Goal: Transaction & Acquisition: Purchase product/service

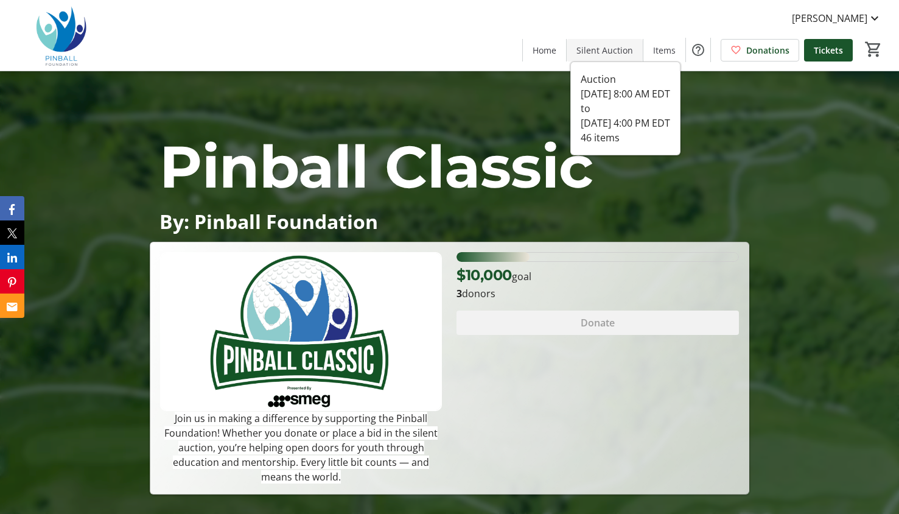
click at [607, 57] on span at bounding box center [605, 49] width 76 height 29
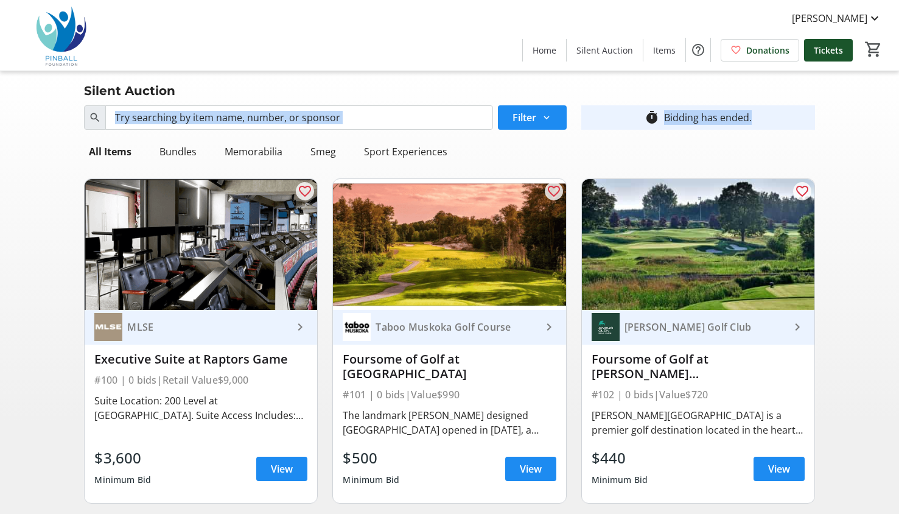
drag, startPoint x: 899, startPoint y: 96, endPoint x: 902, endPoint y: 109, distance: 13.1
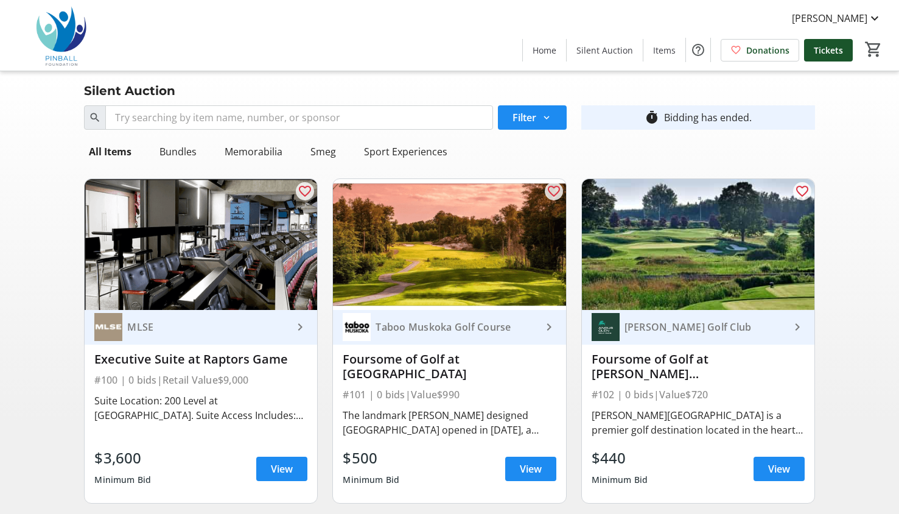
drag, startPoint x: 902, startPoint y: 109, endPoint x: 852, endPoint y: 210, distance: 112.8
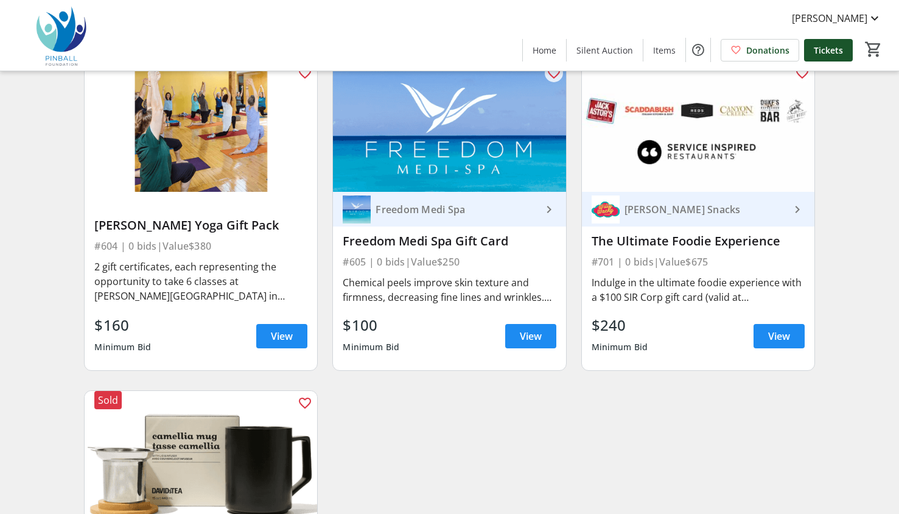
scroll to position [4920, 0]
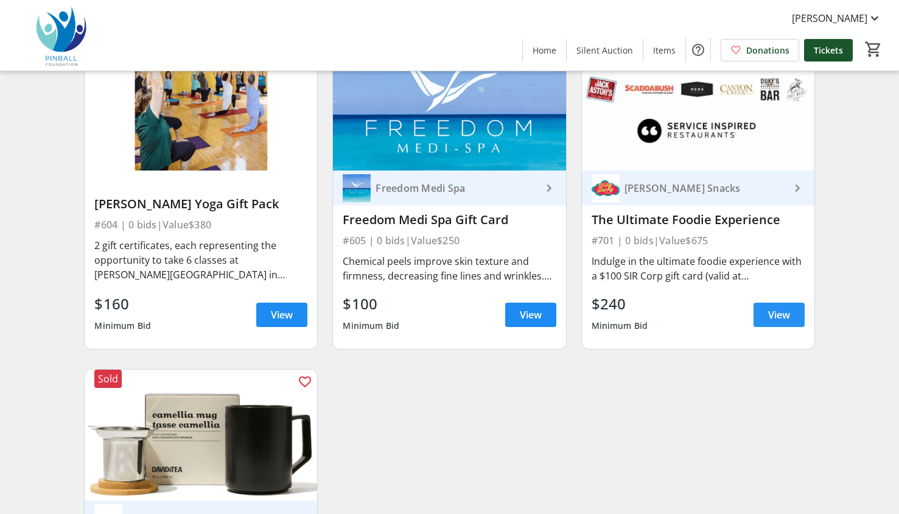
click at [774, 317] on span "View" at bounding box center [780, 315] width 22 height 15
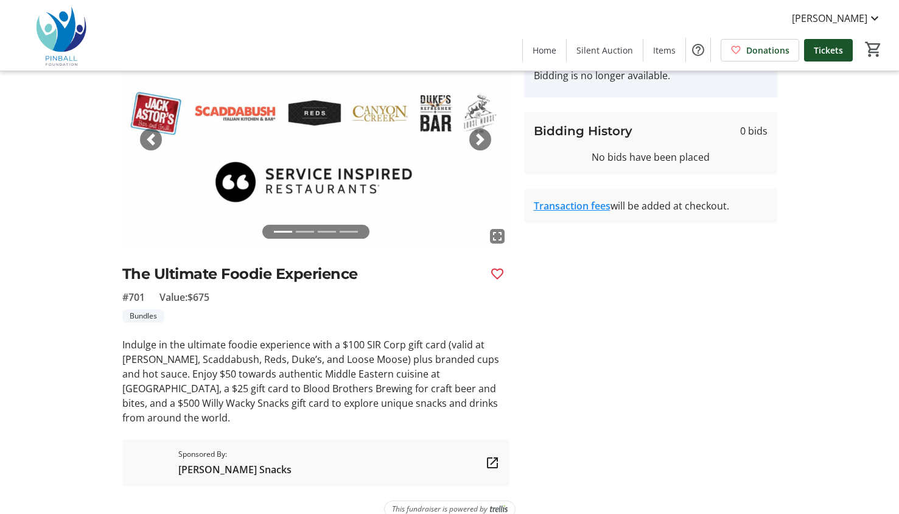
scroll to position [88, 0]
